Goal: Transaction & Acquisition: Purchase product/service

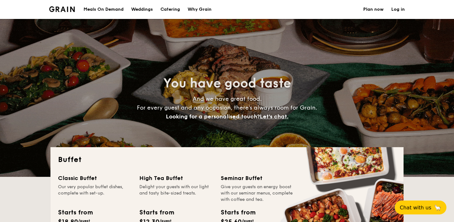
select select
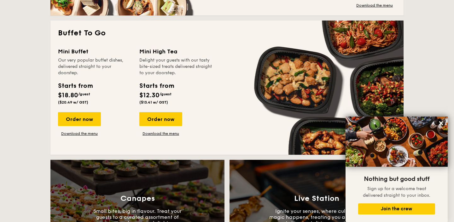
scroll to position [426, 0]
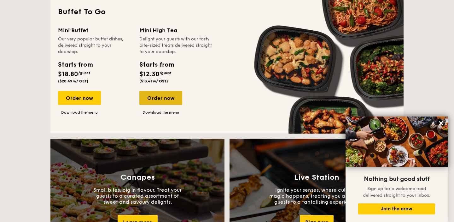
click at [160, 97] on div "Order now" at bounding box center [160, 98] width 43 height 14
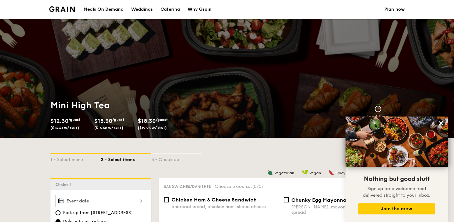
click at [173, 8] on div "Catering" at bounding box center [171, 9] width 20 height 19
select select
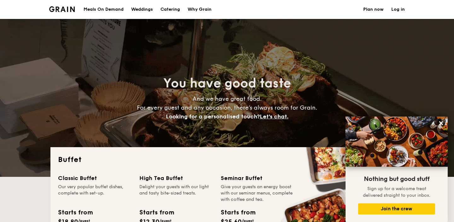
click at [109, 8] on div "Meals On Demand" at bounding box center [104, 9] width 40 height 19
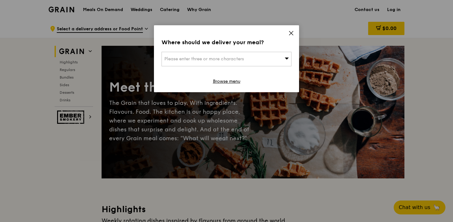
click at [292, 32] on icon at bounding box center [291, 33] width 6 height 6
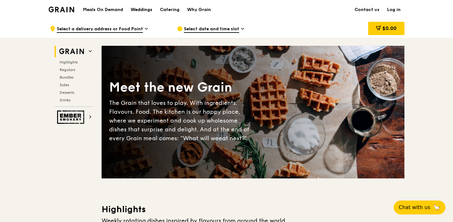
click at [145, 8] on div "Weddings" at bounding box center [142, 9] width 22 height 19
